Goal: Task Accomplishment & Management: Use online tool/utility

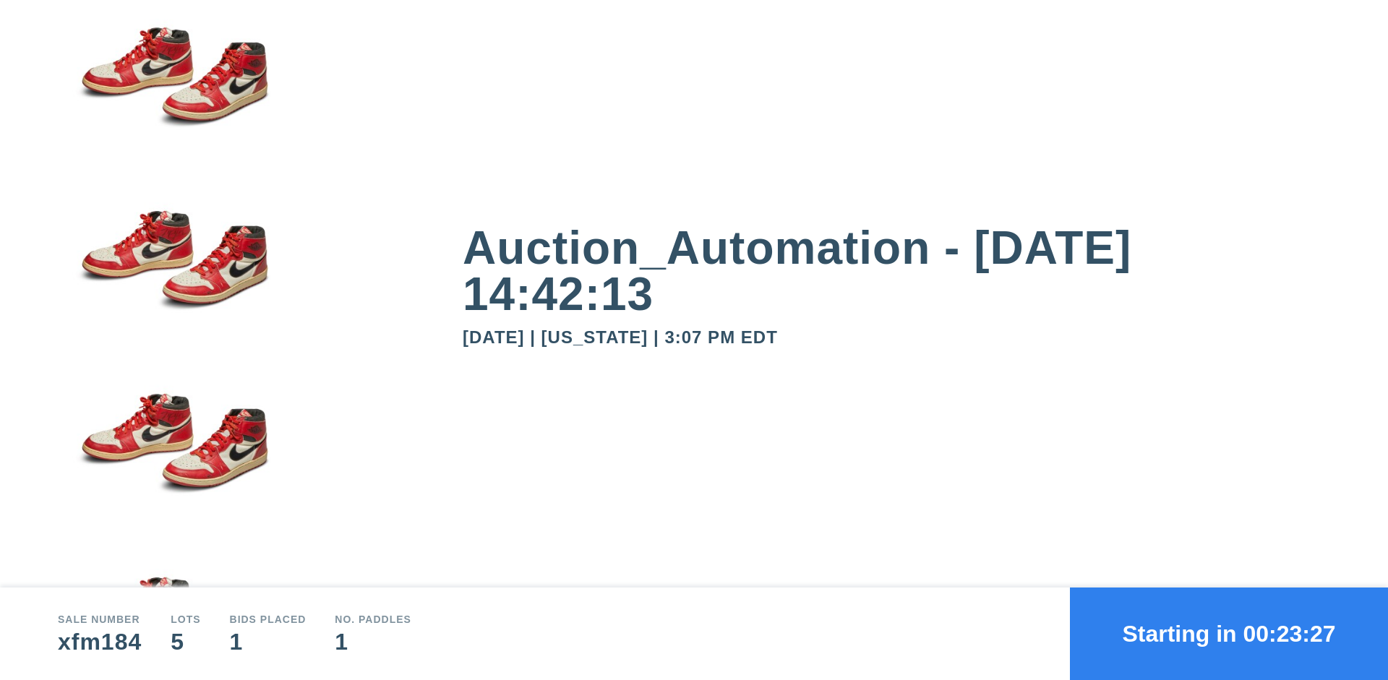
click at [1229, 634] on button "Starting in 00:23:27" at bounding box center [1229, 634] width 318 height 93
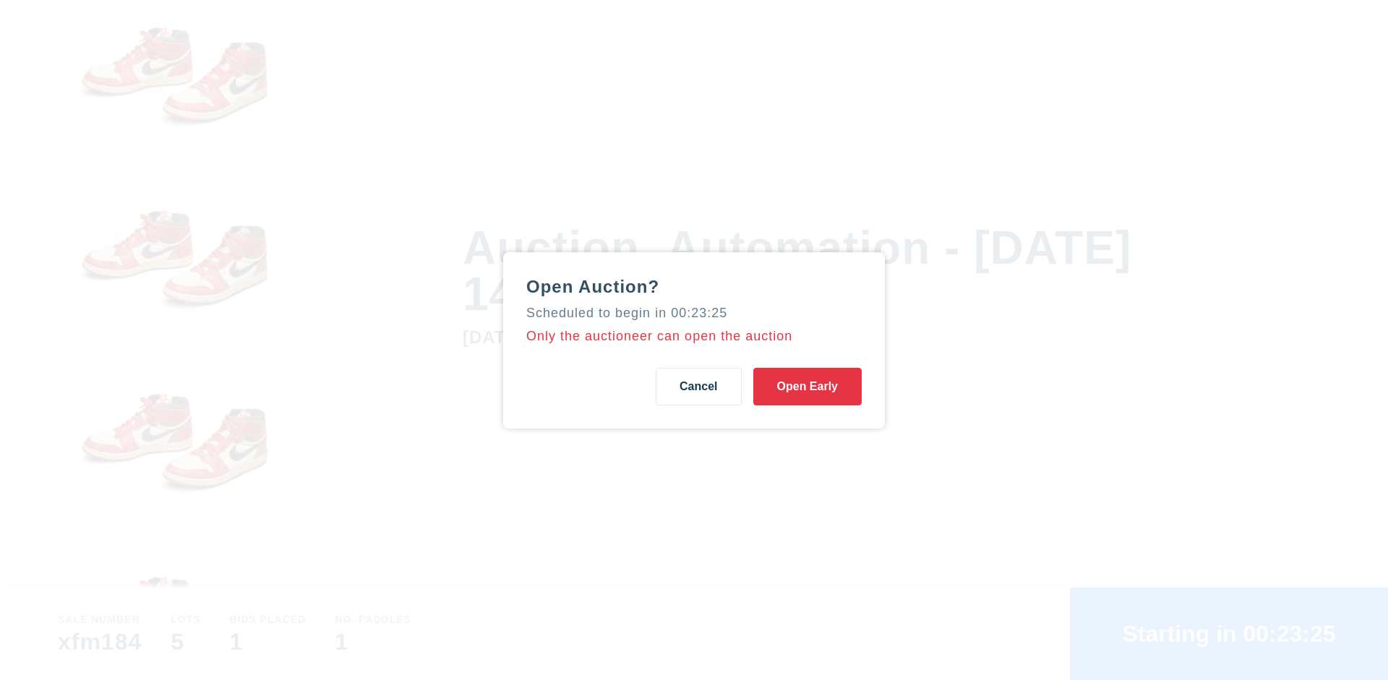
click at [808, 386] on button "Open Early" at bounding box center [807, 387] width 108 height 38
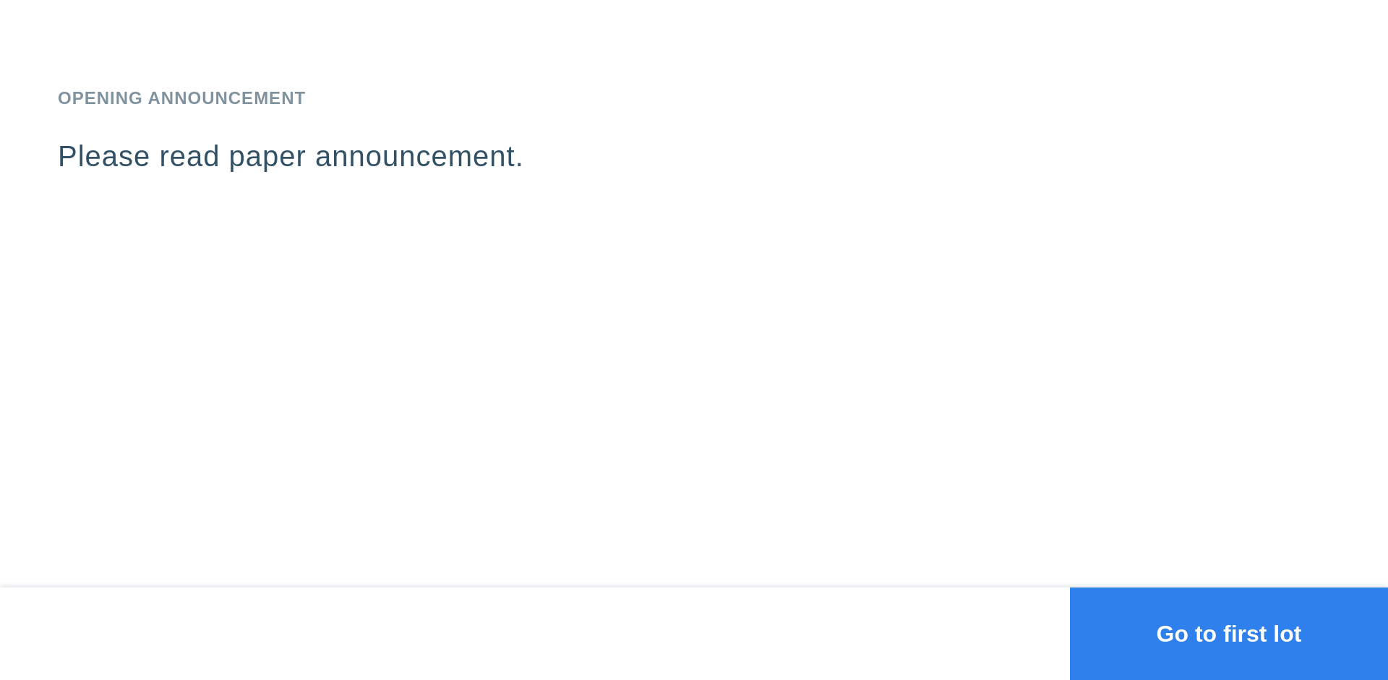
click at [1229, 634] on button "Go to first lot" at bounding box center [1229, 634] width 318 height 93
